Goal: Task Accomplishment & Management: Manage account settings

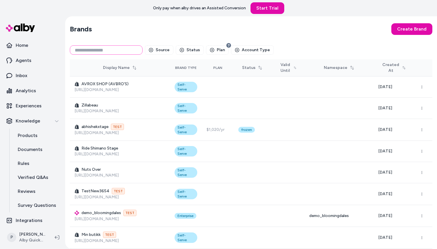
click at [106, 51] on input at bounding box center [106, 49] width 73 height 9
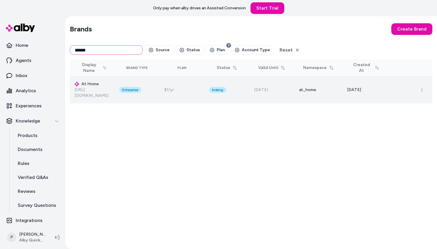
type input "******"
click at [110, 86] on h3 "At Home" at bounding box center [91, 84] width 35 height 6
click at [422, 91] on circle "button" at bounding box center [421, 91] width 1 height 1
